Goal: Task Accomplishment & Management: Manage account settings

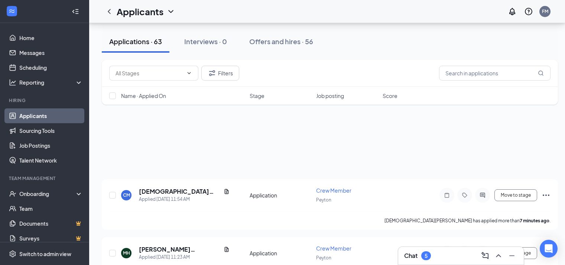
scroll to position [446, 0]
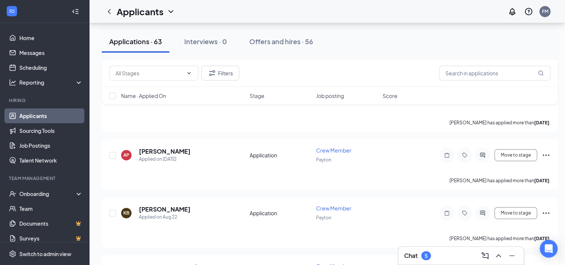
click at [439, 255] on div "Chat 5" at bounding box center [461, 256] width 114 height 12
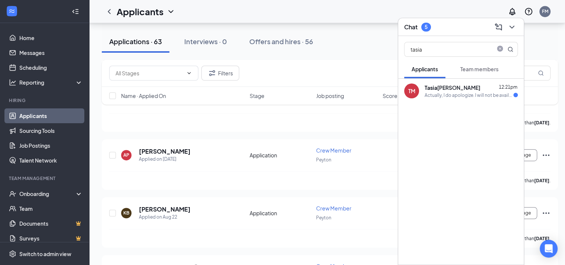
click at [466, 88] on div "[PERSON_NAME] 12:21pm" at bounding box center [471, 87] width 93 height 7
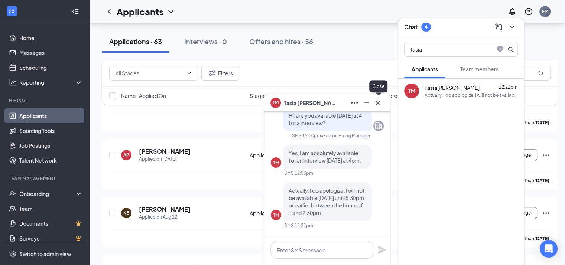
click at [379, 102] on icon "Cross" at bounding box center [378, 102] width 4 height 4
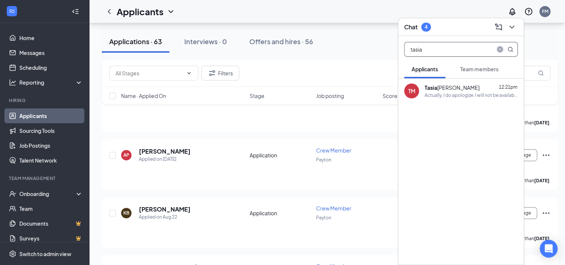
click at [498, 48] on icon "close-circle" at bounding box center [500, 49] width 6 height 6
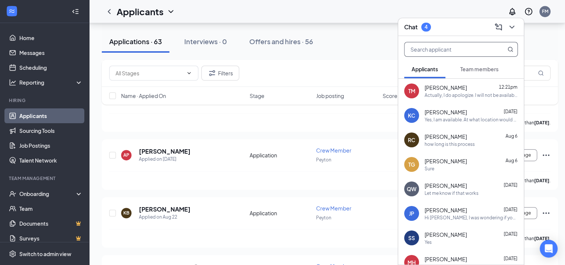
click at [478, 71] on span "Team members" at bounding box center [479, 69] width 38 height 7
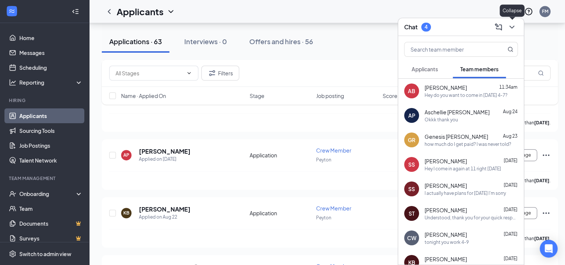
click at [512, 26] on icon "ChevronDown" at bounding box center [512, 27] width 9 height 9
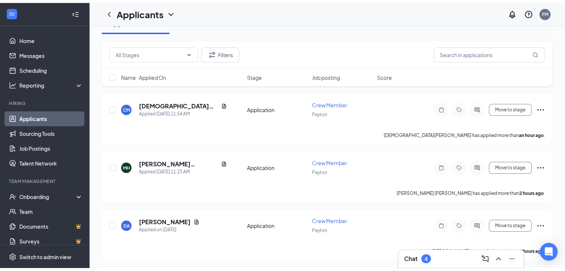
scroll to position [0, 0]
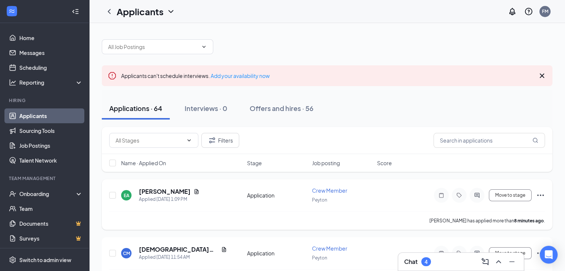
click at [169, 187] on div "EA Everett Anderson Applied Today 1:09 PM Application Crew Member Peyton Move t…" at bounding box center [327, 199] width 436 height 25
click at [169, 190] on h5 "Everett Anderson" at bounding box center [165, 192] width 52 height 8
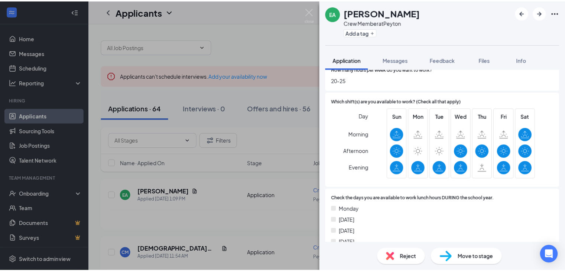
scroll to position [186, 0]
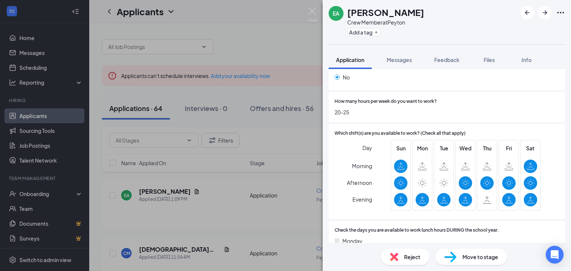
click at [242, 146] on div "EA Everett Anderson Crew Member at Peyton Add a tag Application Messages Feedba…" at bounding box center [285, 135] width 571 height 271
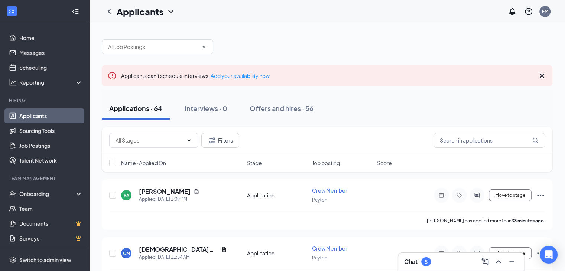
click at [431, 258] on div "Chat 5" at bounding box center [461, 262] width 114 height 12
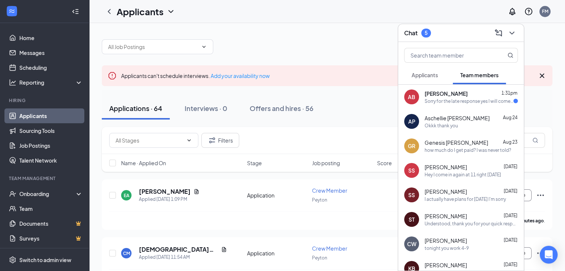
click at [452, 97] on span "[PERSON_NAME]" at bounding box center [446, 93] width 43 height 7
